Goal: Find specific page/section: Find specific page/section

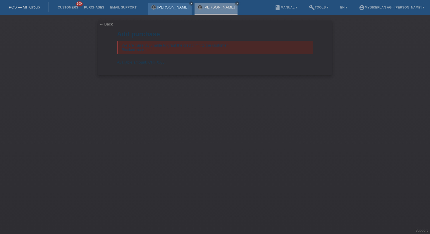
click at [189, 5] on link "close" at bounding box center [191, 3] width 4 height 4
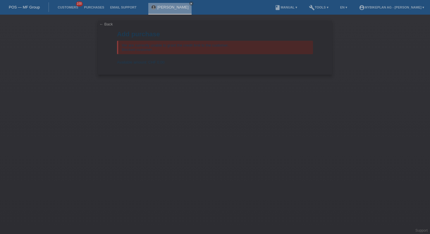
click at [187, 1] on div "Aminata Diabate close" at bounding box center [171, 7] width 46 height 15
click at [190, 4] on icon "close" at bounding box center [191, 3] width 3 height 3
click at [24, 8] on link "POS — MF Group" at bounding box center [24, 7] width 31 height 4
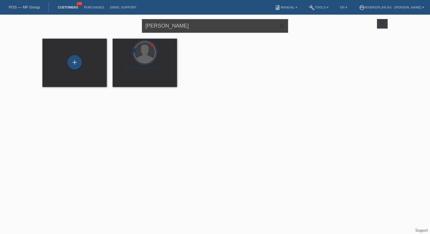
click at [198, 28] on input "[PERSON_NAME]" at bounding box center [215, 26] width 146 height 14
click at [198, 28] on input "Saraiva" at bounding box center [215, 26] width 146 height 14
paste input "[PERSON_NAME]"
type input "[PERSON_NAME]"
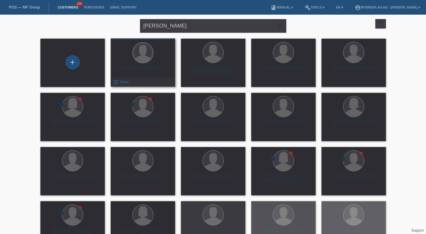
click at [141, 61] on div at bounding box center [143, 52] width 20 height 20
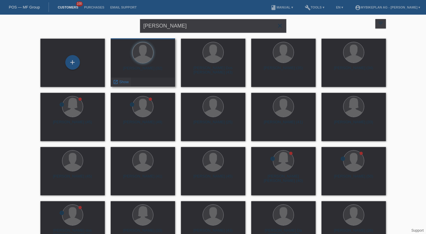
click at [126, 82] on span "Show" at bounding box center [124, 82] width 10 height 4
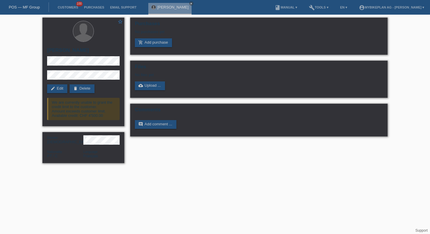
click at [121, 81] on div "star_border [PERSON_NAME] edit Edit delete Delete We are currently unable to gr…" at bounding box center [83, 72] width 82 height 109
